Goal: Task Accomplishment & Management: Manage account settings

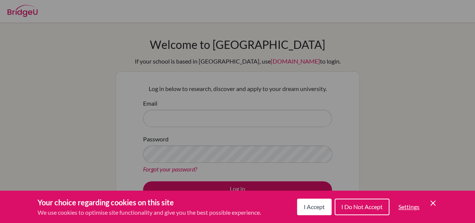
click at [427, 204] on div "I Accept I Do Not Accept Settings Cookie Control Close Icon" at bounding box center [367, 207] width 140 height 20
click at [368, 208] on span "I Do Not Accept" at bounding box center [361, 206] width 41 height 7
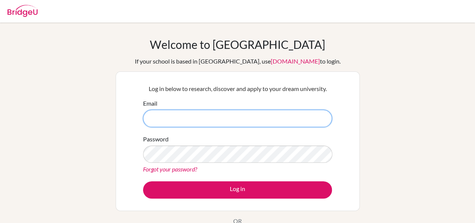
click at [167, 117] on input "Email" at bounding box center [237, 118] width 189 height 17
type input "michaela-mlynarova@bratislava.qsi.org"
click at [240, 121] on input "michaela-mlynarova@bratislava.qsi.org" at bounding box center [237, 118] width 189 height 17
click at [239, 121] on input "michaela-mlynarova@bratislava.qsi.org" at bounding box center [237, 118] width 189 height 17
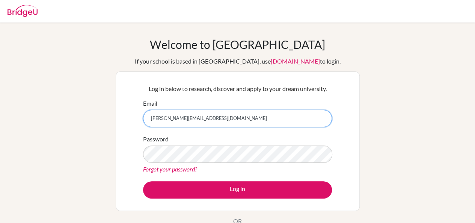
click at [240, 122] on input "michaela-mlynarova@bratislava.qsi.org" at bounding box center [237, 118] width 189 height 17
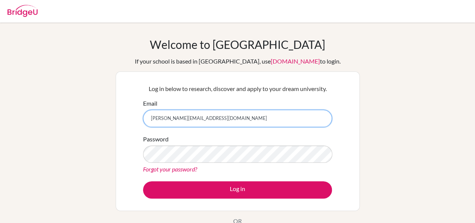
click at [240, 122] on input "michaela-mlynarova@bratislava.qsi.org" at bounding box center [237, 118] width 189 height 17
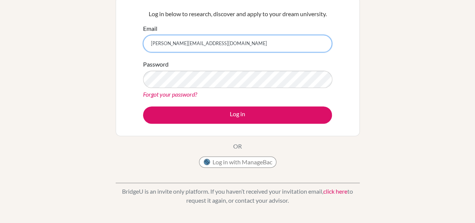
scroll to position [71, 0]
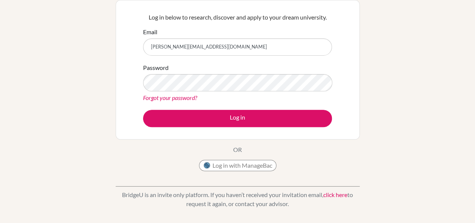
click at [171, 96] on link "Forgot your password?" at bounding box center [170, 97] width 54 height 7
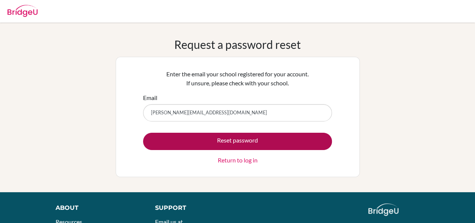
type input "[PERSON_NAME][EMAIL_ADDRESS][DOMAIN_NAME]"
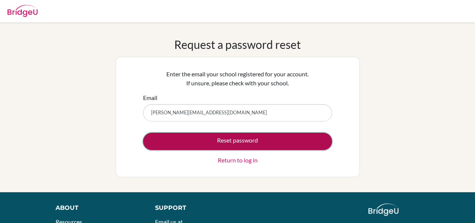
click at [277, 137] on button "Reset password" at bounding box center [237, 141] width 189 height 17
